Goal: Information Seeking & Learning: Learn about a topic

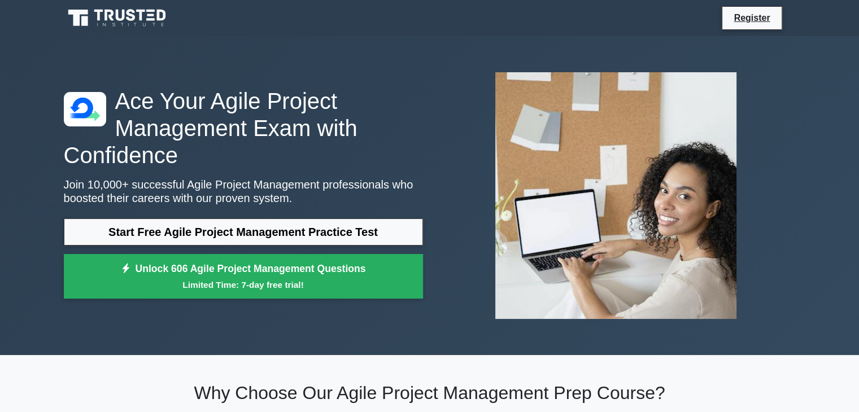
click at [241, 232] on link "Start Free Agile Project Management Practice Test" at bounding box center [243, 232] width 359 height 27
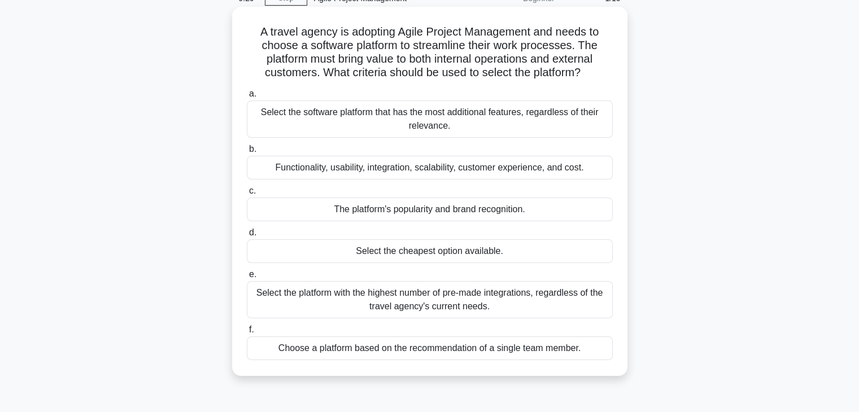
scroll to position [113, 0]
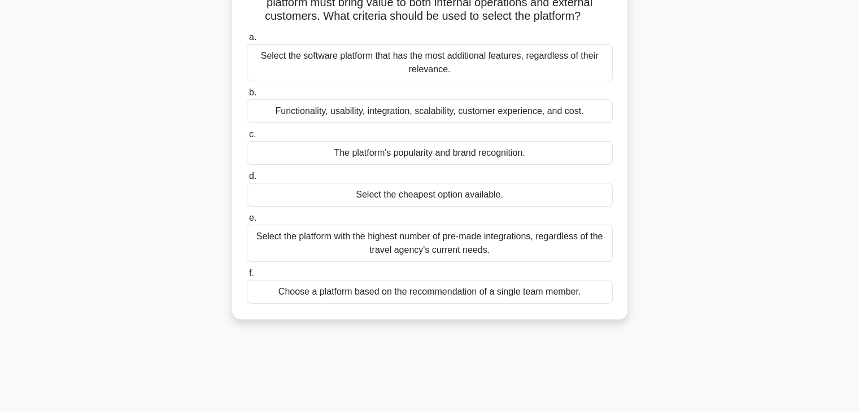
click at [399, 113] on div "Functionality, usability, integration, scalability, customer experience, and co…" at bounding box center [430, 111] width 366 height 24
click at [247, 97] on input "b. Functionality, usability, integration, scalability, customer experience, and…" at bounding box center [247, 92] width 0 height 7
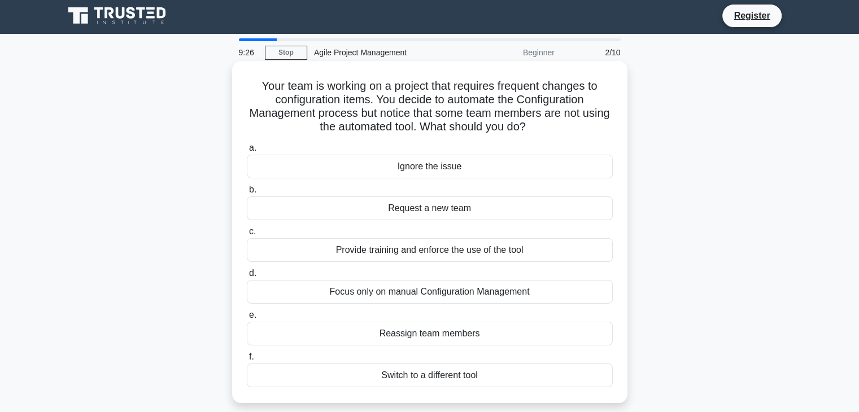
scroll to position [0, 0]
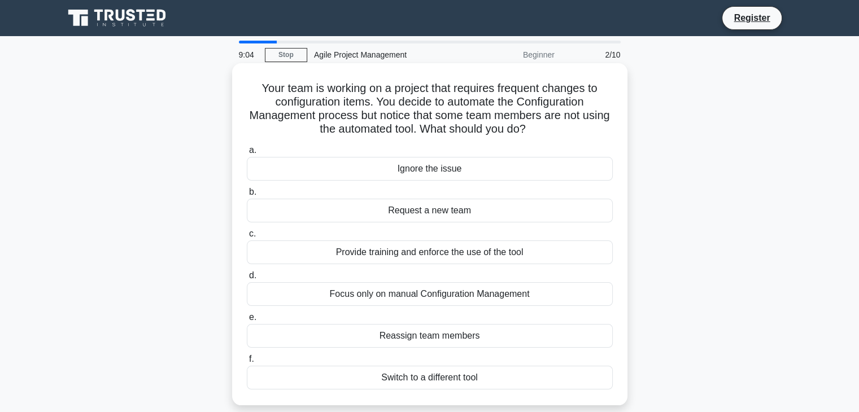
click at [434, 253] on div "Provide training and enforce the use of the tool" at bounding box center [430, 253] width 366 height 24
click at [247, 238] on input "c. Provide training and enforce the use of the tool" at bounding box center [247, 233] width 0 height 7
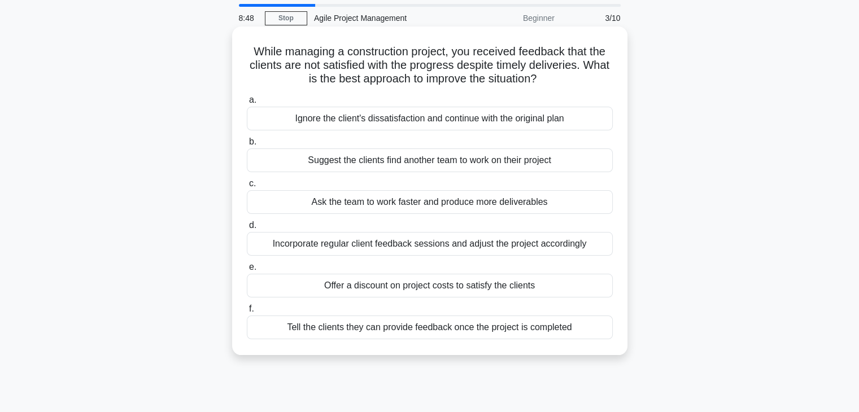
scroll to position [56, 0]
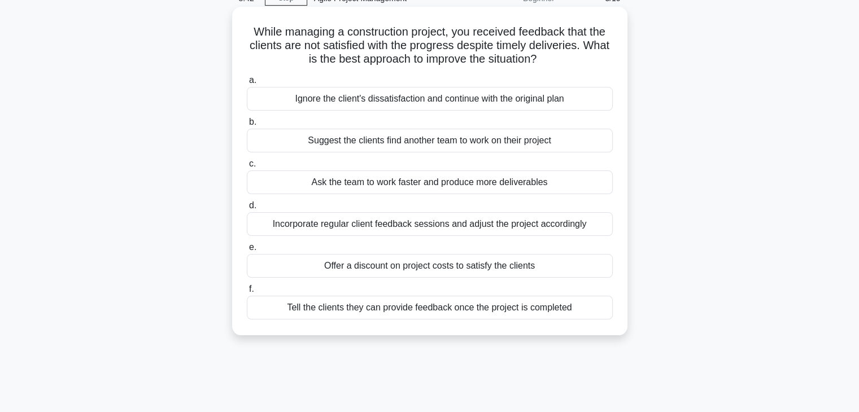
click at [434, 226] on div "Incorporate regular client feedback sessions and adjust the project accordingly" at bounding box center [430, 224] width 366 height 24
click at [247, 210] on input "d. Incorporate regular client feedback sessions and adjust the project accordin…" at bounding box center [247, 205] width 0 height 7
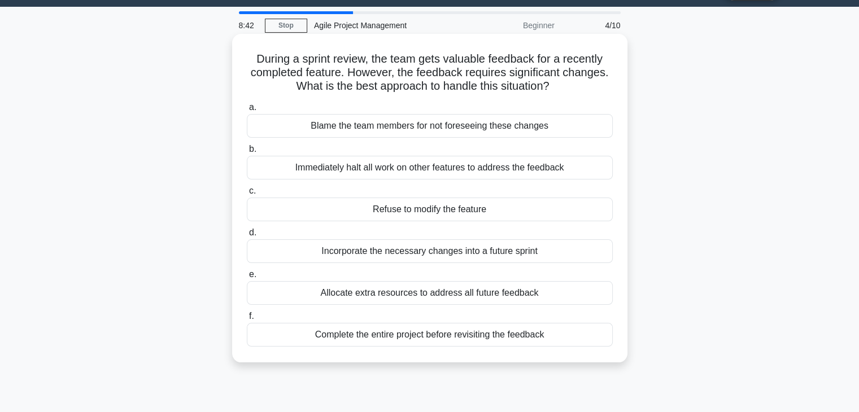
scroll to position [0, 0]
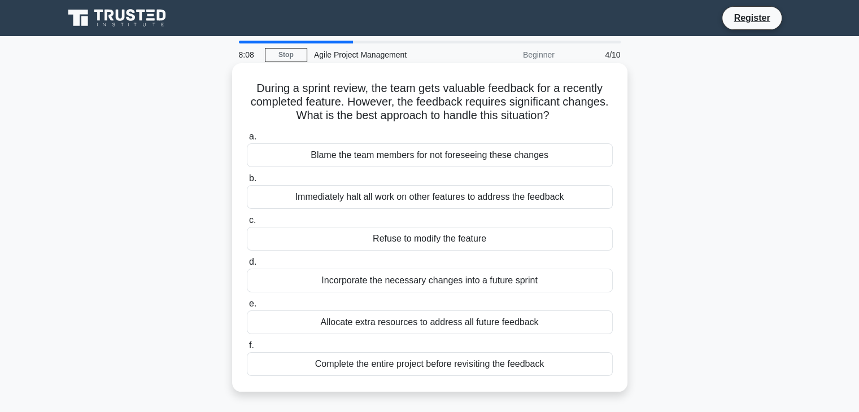
click at [431, 198] on div "Immediately halt all work on other features to address the feedback" at bounding box center [430, 197] width 366 height 24
click at [247, 182] on input "b. Immediately halt all work on other features to address the feedback" at bounding box center [247, 178] width 0 height 7
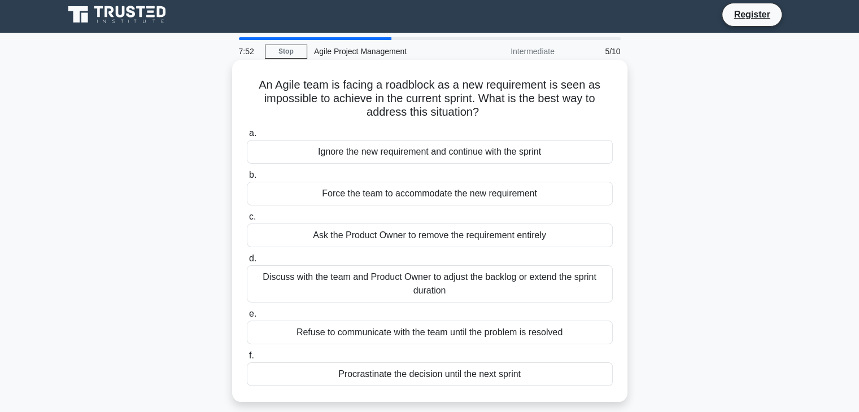
scroll to position [56, 0]
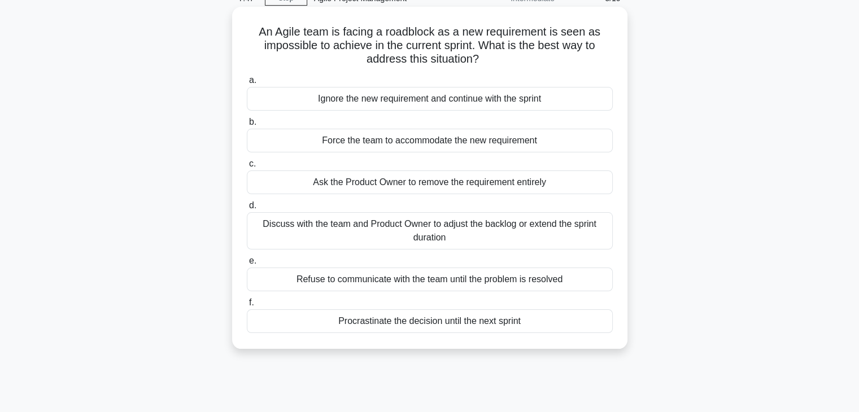
click at [461, 229] on div "Discuss with the team and Product Owner to adjust the backlog or extend the spr…" at bounding box center [430, 230] width 366 height 37
click at [247, 210] on input "d. Discuss with the team and Product Owner to adjust the backlog or extend the …" at bounding box center [247, 205] width 0 height 7
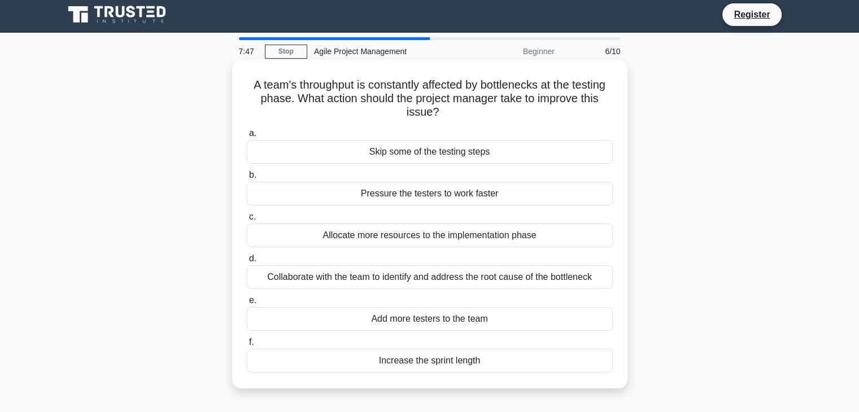
scroll to position [0, 0]
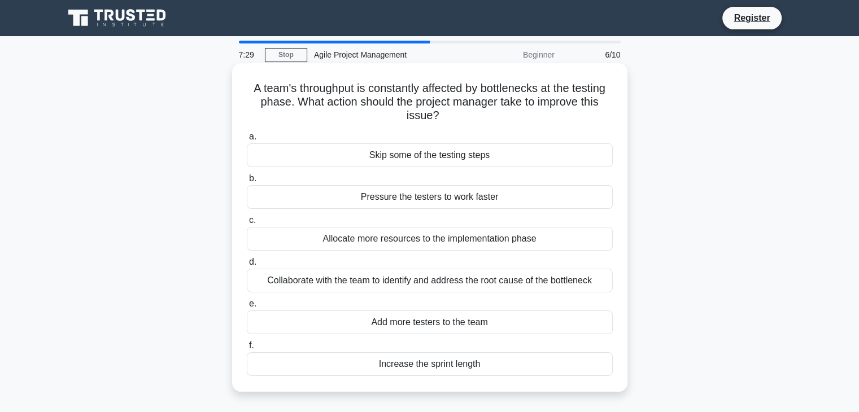
click at [473, 282] on div "Collaborate with the team to identify and address the root cause of the bottlen…" at bounding box center [430, 281] width 366 height 24
click at [247, 266] on input "d. Collaborate with the team to identify and address the root cause of the bott…" at bounding box center [247, 262] width 0 height 7
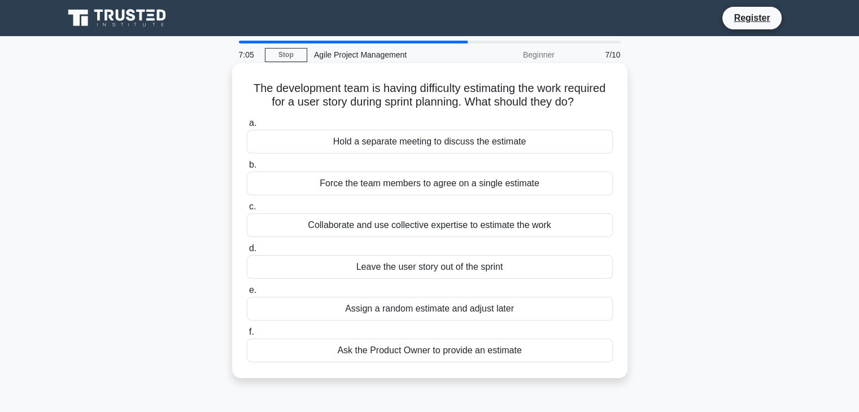
click at [412, 226] on div "Collaborate and use collective expertise to estimate the work" at bounding box center [430, 226] width 366 height 24
click at [247, 211] on input "c. Collaborate and use collective expertise to estimate the work" at bounding box center [247, 206] width 0 height 7
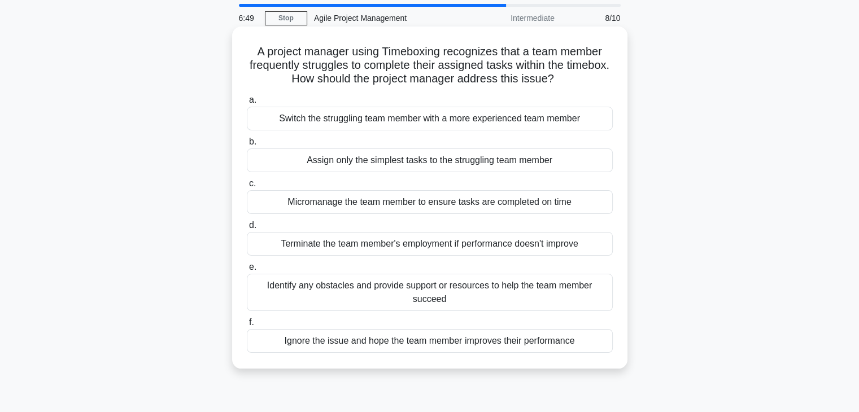
scroll to position [56, 0]
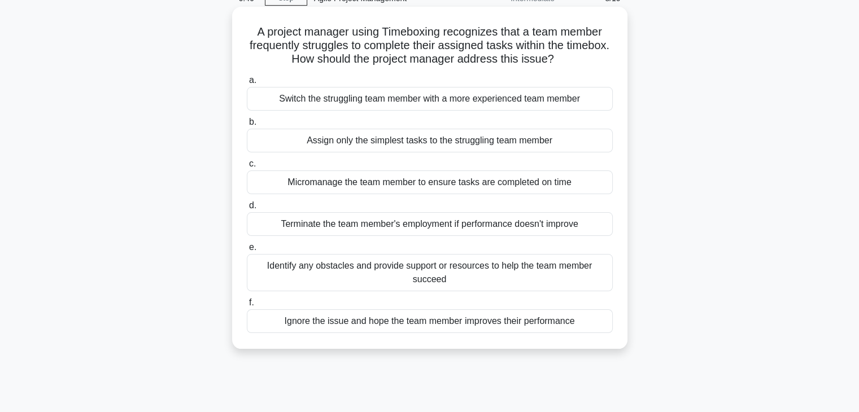
click at [505, 265] on div "Identify any obstacles and provide support or resources to help the team member…" at bounding box center [430, 272] width 366 height 37
click at [247, 251] on input "e. Identify any obstacles and provide support or resources to help the team mem…" at bounding box center [247, 247] width 0 height 7
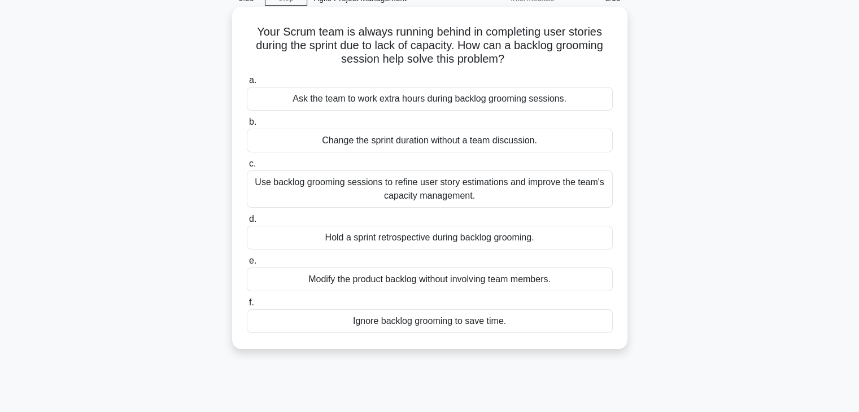
click at [528, 193] on div "Use backlog grooming sessions to refine user story estimations and improve the …" at bounding box center [430, 189] width 366 height 37
click at [247, 168] on input "c. Use backlog grooming sessions to refine user story estimations and improve t…" at bounding box center [247, 163] width 0 height 7
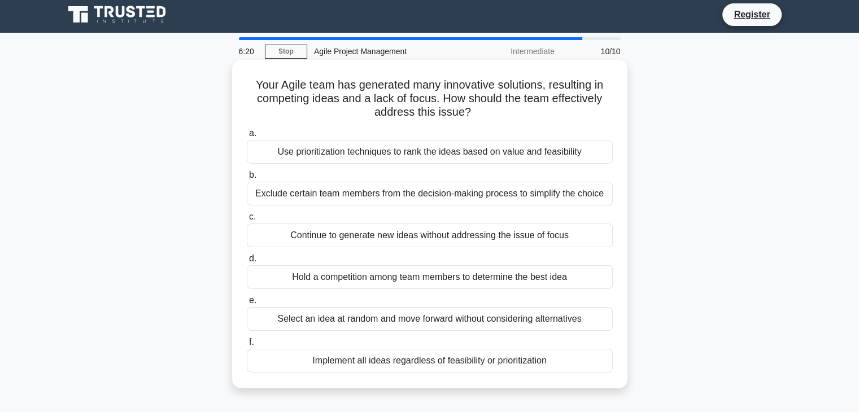
scroll to position [0, 0]
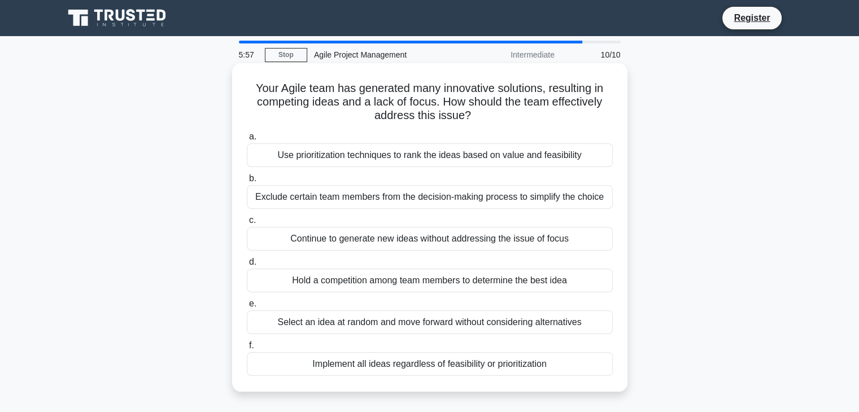
click at [421, 154] on div "Use prioritization techniques to rank the ideas based on value and feasibility" at bounding box center [430, 155] width 366 height 24
click at [247, 141] on input "a. Use prioritization techniques to rank the ideas based on value and feasibili…" at bounding box center [247, 136] width 0 height 7
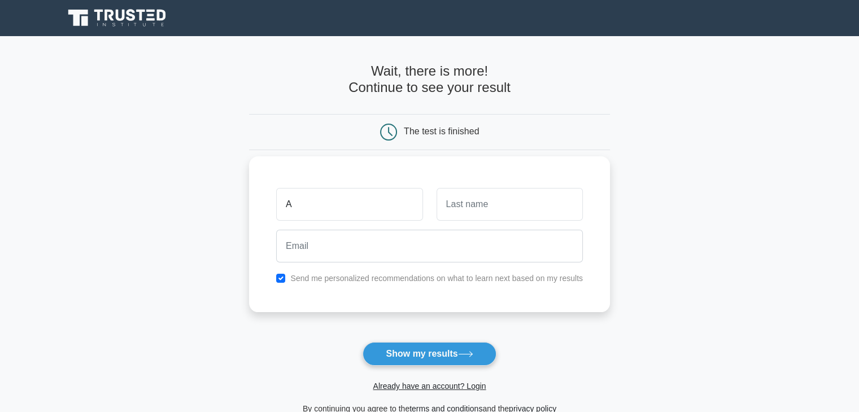
type input "[PERSON_NAME]"
type input "Singha"
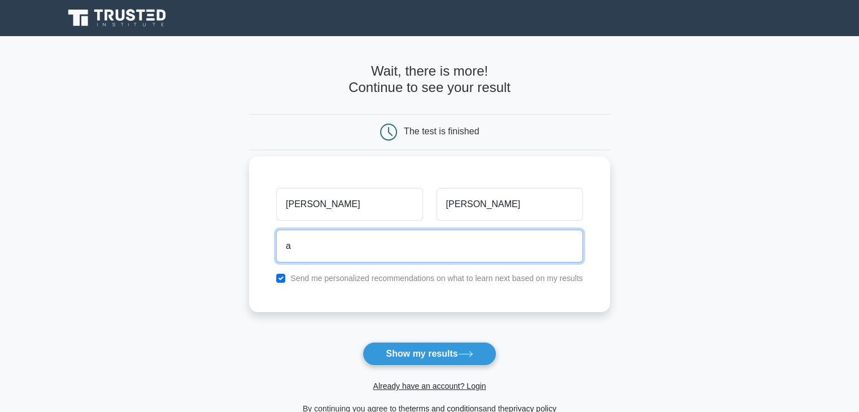
type input "anupam.singha@gmail.com"
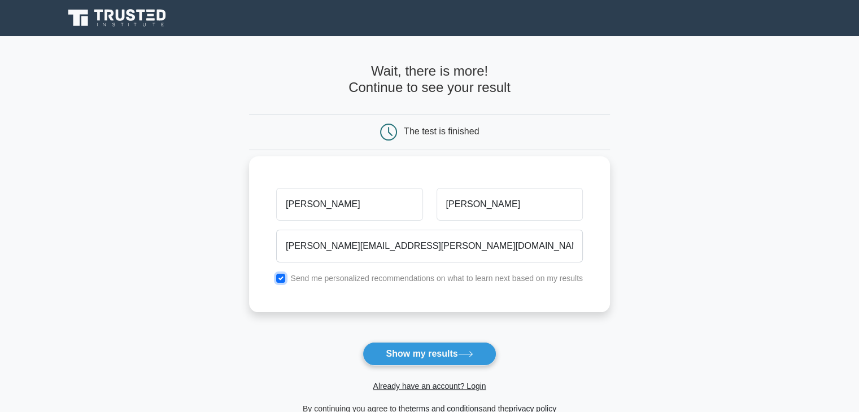
click at [284, 279] on input "checkbox" at bounding box center [280, 278] width 9 height 9
checkbox input "false"
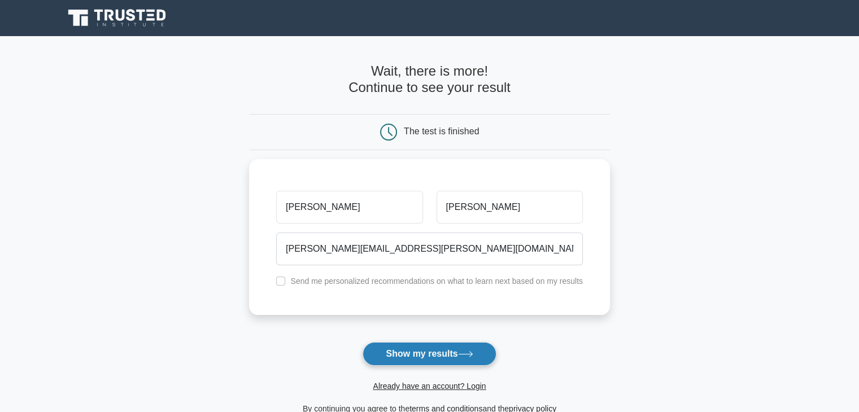
click at [445, 351] on button "Show my results" at bounding box center [429, 354] width 133 height 24
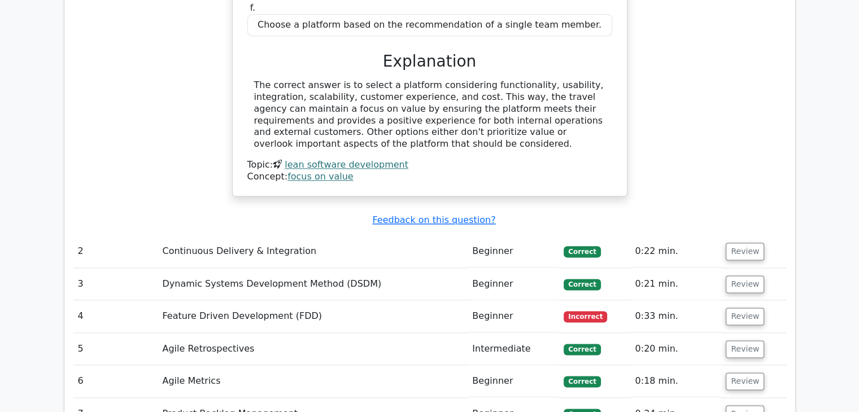
scroll to position [1412, 0]
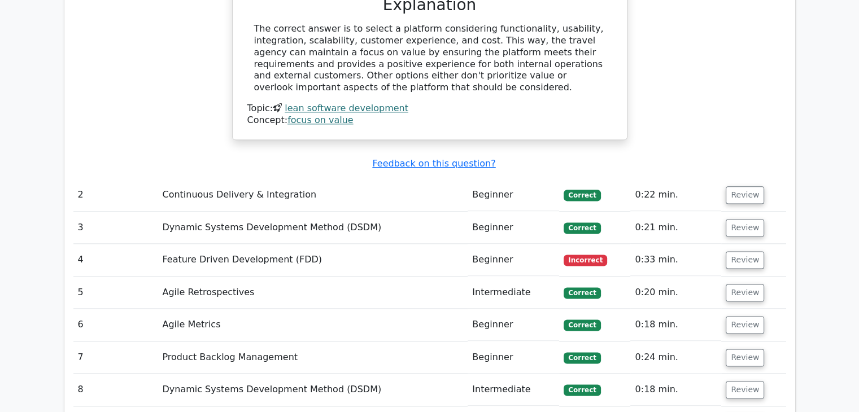
click at [595, 255] on span "Incorrect" at bounding box center [585, 260] width 43 height 11
click at [751, 251] on button "Review" at bounding box center [745, 260] width 38 height 18
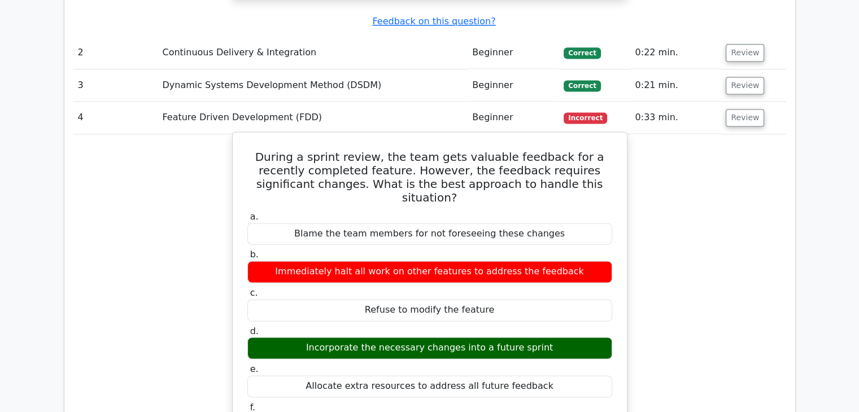
scroll to position [1582, 0]
